Goal: Information Seeking & Learning: Understand process/instructions

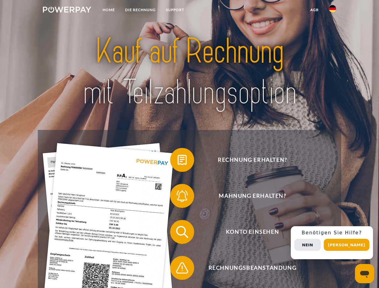
click at [67, 11] on img at bounding box center [67, 10] width 48 height 6
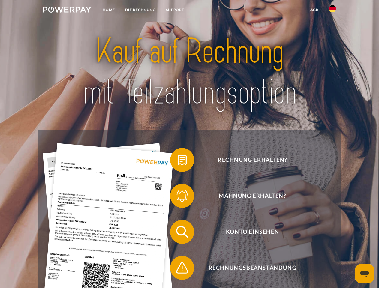
click at [333, 11] on img at bounding box center [332, 8] width 7 height 7
click at [314, 10] on link "agb" at bounding box center [314, 10] width 19 height 11
click at [178, 161] on span at bounding box center [173, 160] width 30 height 30
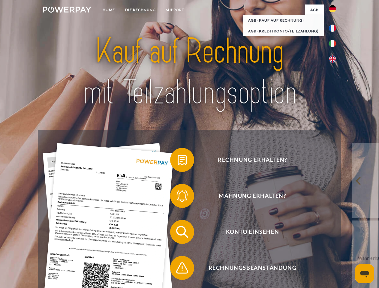
click at [178, 197] on span at bounding box center [173, 196] width 30 height 30
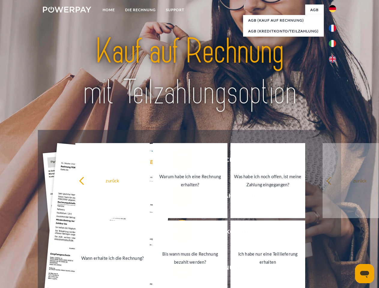
click at [178, 233] on link "Bis wann muss die Rechnung bezahlt werden?" at bounding box center [190, 258] width 75 height 75
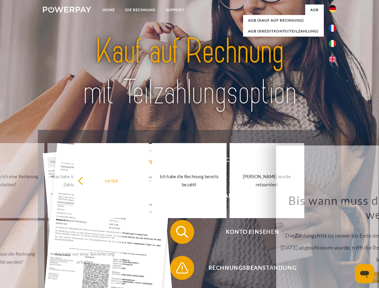
click at [178, 269] on span at bounding box center [173, 268] width 30 height 30
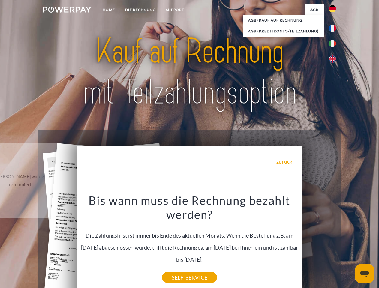
click at [334, 243] on div "Rechnung erhalten? Mahnung erhalten? Konto einsehen" at bounding box center [189, 250] width 303 height 240
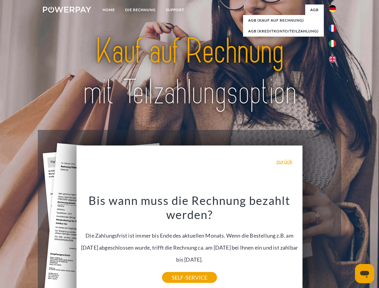
click at [320, 244] on span "Konto einsehen" at bounding box center [252, 232] width 147 height 24
click at [349, 245] on header "Home DIE RECHNUNG SUPPORT" at bounding box center [189, 207] width 379 height 415
